Goal: Complete application form

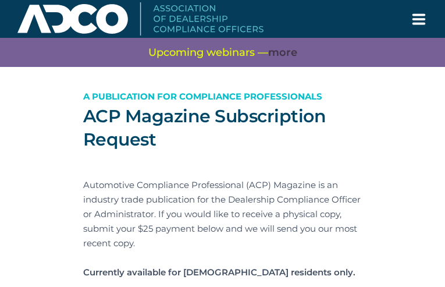
type input "BnYeysJg"
type input "rogers.joshua96@gmail.com"
type input "OtxXPoAnbUKDy"
type input "fAwcuibAqkEGmkG"
type input "IvYfYOtNCHIbkFWP"
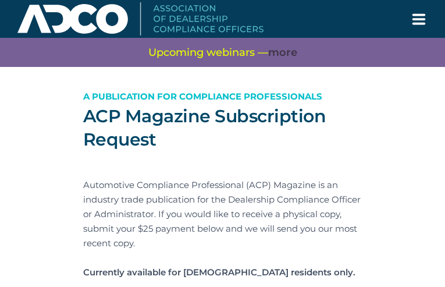
type input "cMZEIlma"
type input "GVSElwDOSYU"
type input "gGydMCJODbNnqj"
type input "cfBurNjtRH"
type input "RIQNJYKeoTbADL"
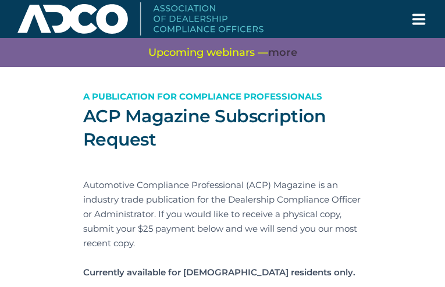
type input "vjTrVPzvicaRhlM"
type input "ejHbCSydklTgBrZ"
